Goal: Task Accomplishment & Management: Manage account settings

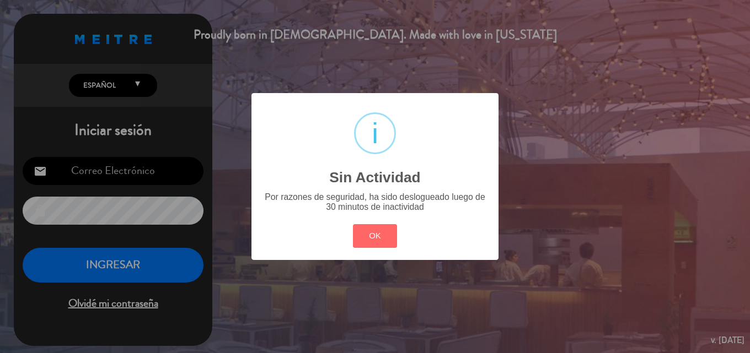
type input "[EMAIL_ADDRESS][DOMAIN_NAME]"
click at [381, 222] on div "OK Cancel" at bounding box center [375, 236] width 50 height 29
click at [381, 225] on button "OK" at bounding box center [375, 236] width 45 height 24
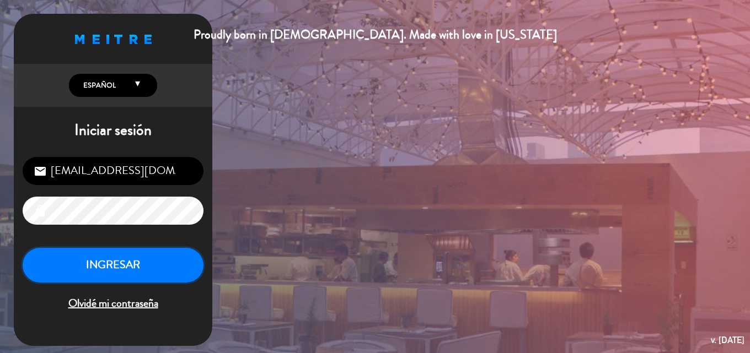
click at [155, 267] on button "INGRESAR" at bounding box center [113, 265] width 181 height 35
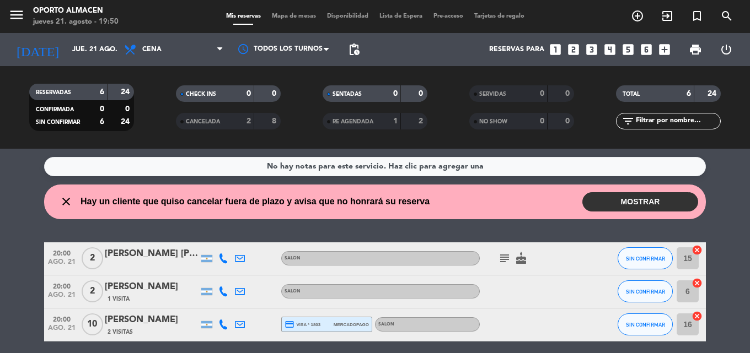
click at [633, 203] on button "MOSTRAR" at bounding box center [640, 201] width 116 height 19
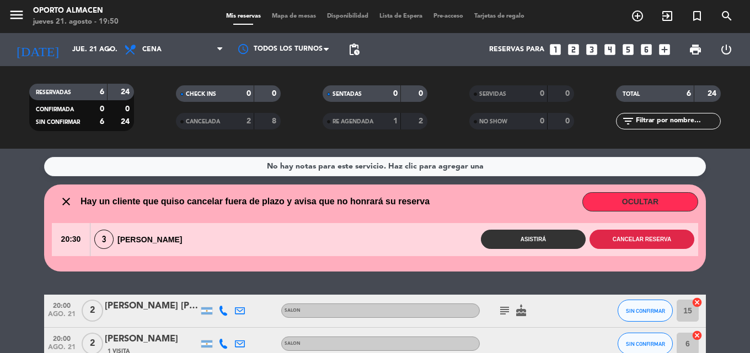
click at [634, 241] on button "Cancelar reserva" at bounding box center [641, 239] width 105 height 19
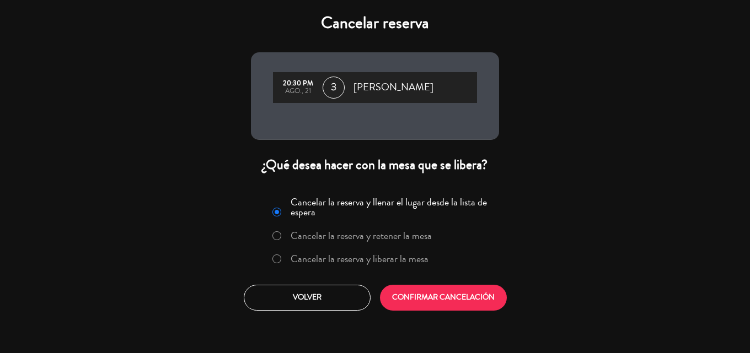
click at [377, 257] on label "Cancelar la reserva y liberar la mesa" at bounding box center [360, 259] width 138 height 10
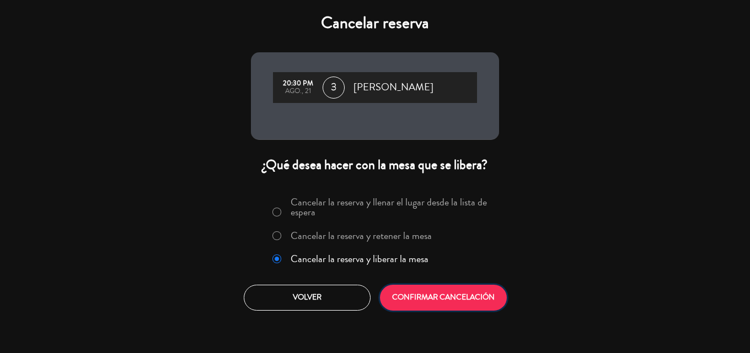
click at [431, 294] on button "CONFIRMAR CANCELACIÓN" at bounding box center [443, 298] width 127 height 26
